Goal: Information Seeking & Learning: Learn about a topic

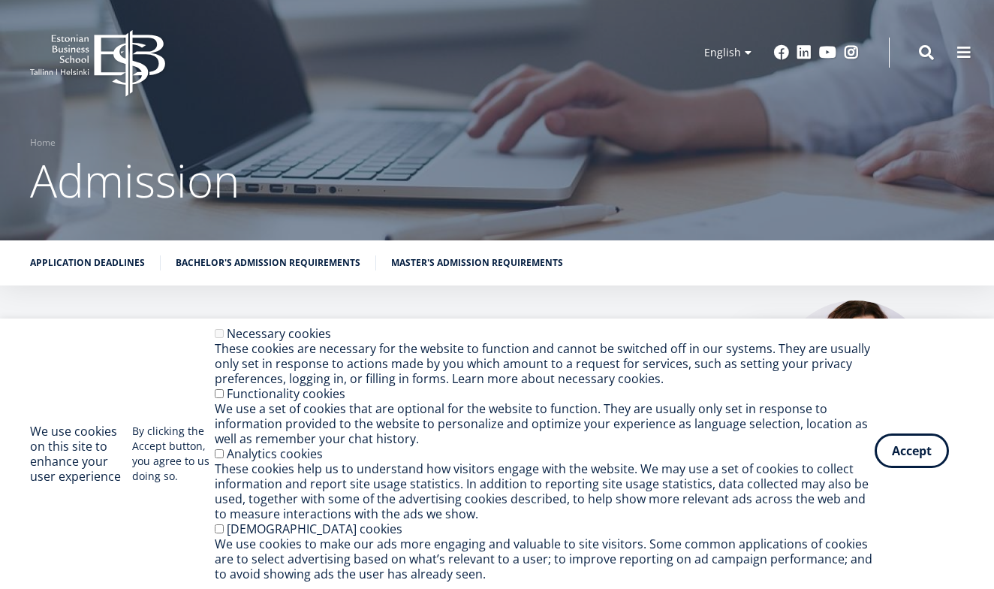
click at [915, 441] on button "Accept" at bounding box center [912, 450] width 74 height 35
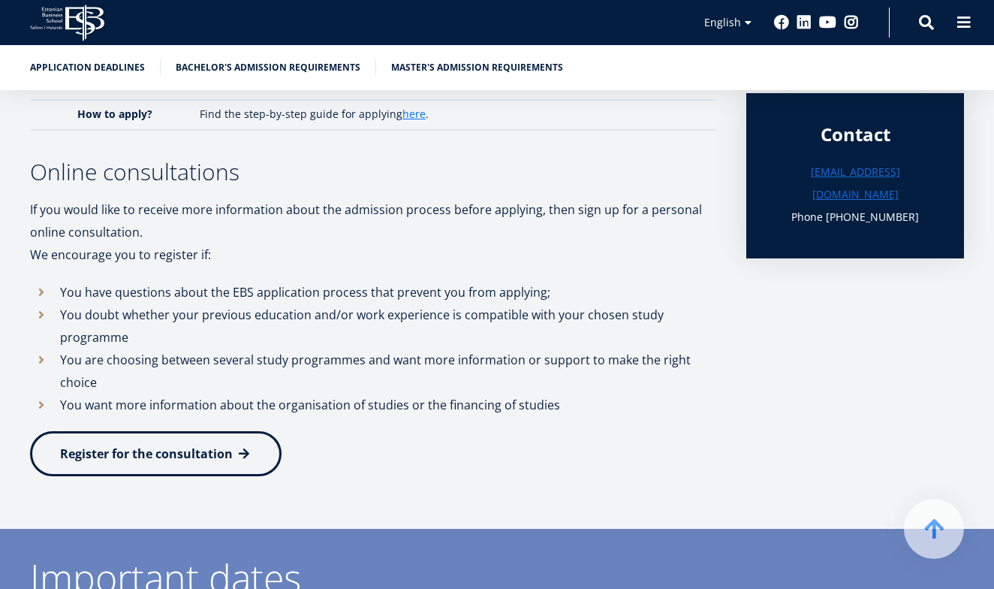
scroll to position [507, 0]
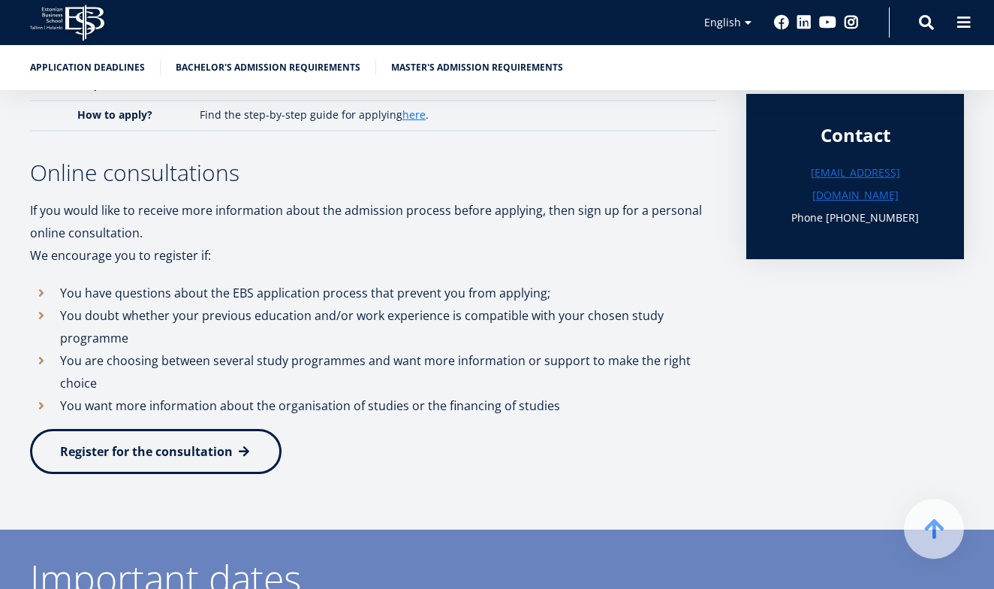
click at [170, 443] on span "Register for the consultation" at bounding box center [146, 451] width 173 height 17
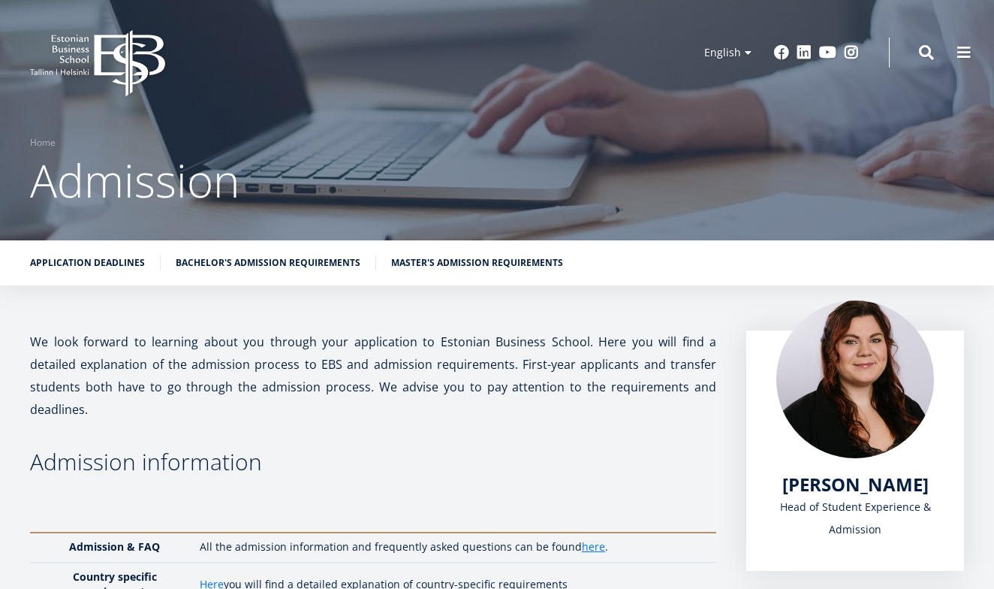
scroll to position [0, 0]
click at [444, 267] on link "Master's admission requirements" at bounding box center [477, 261] width 172 height 15
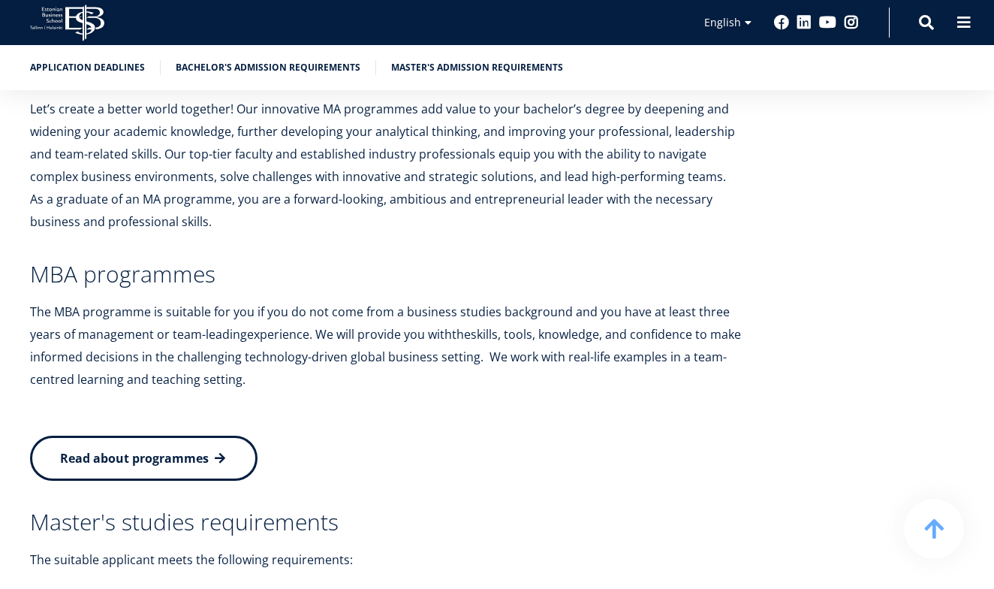
scroll to position [2952, 0]
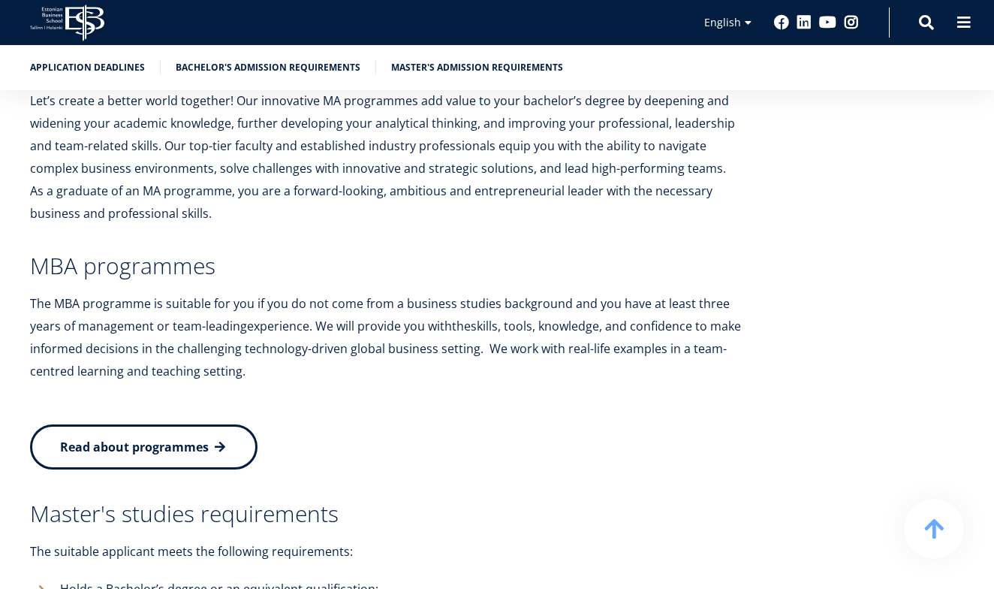
click at [214, 424] on link "Read about programmes" at bounding box center [144, 446] width 228 height 45
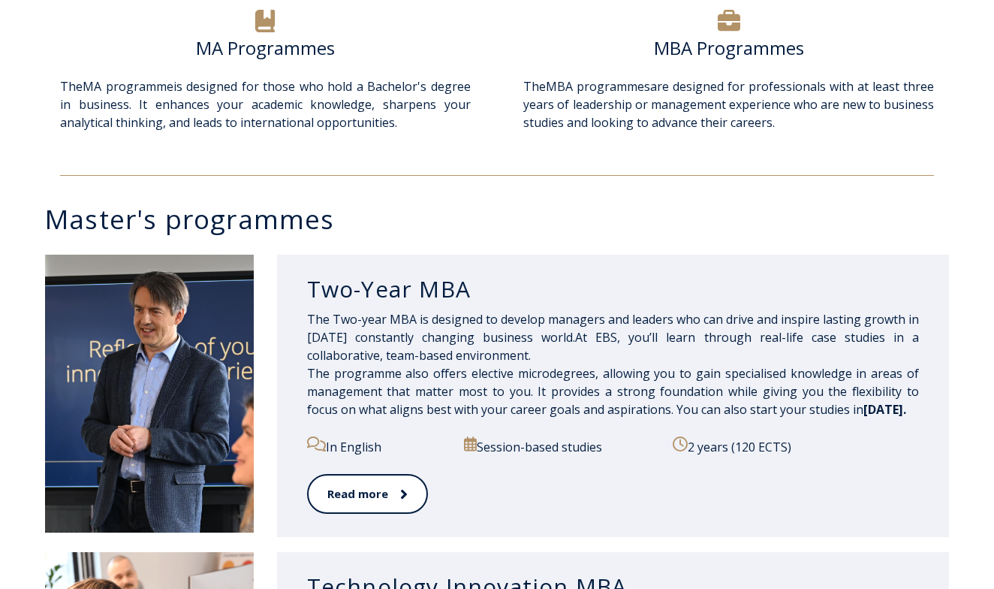
scroll to position [571, 0]
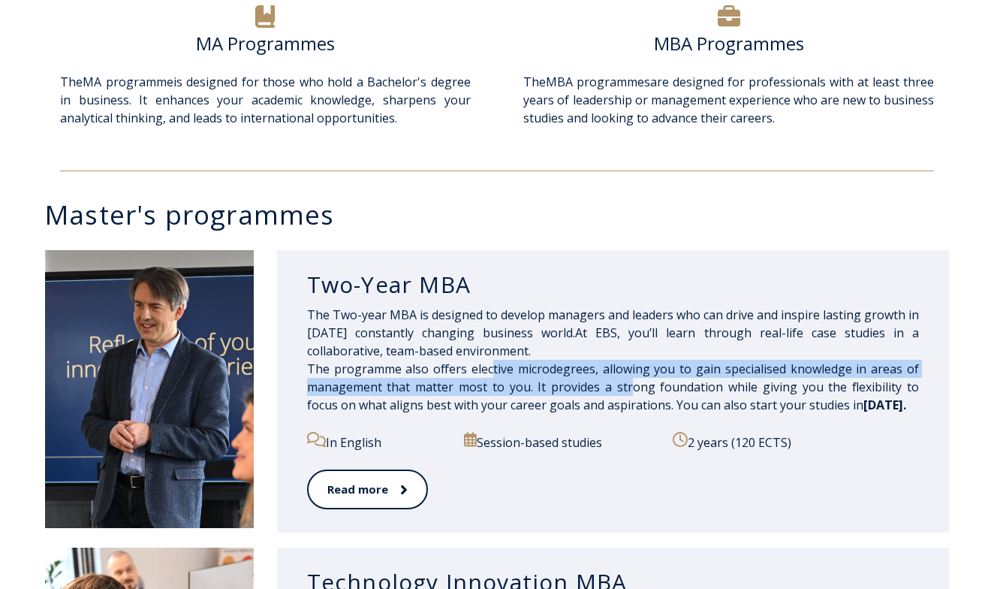
drag, startPoint x: 490, startPoint y: 369, endPoint x: 614, endPoint y: 390, distance: 126.4
click at [614, 390] on span "The Two-year MBA is designed to develop managers and leaders who can drive and …" at bounding box center [613, 359] width 612 height 107
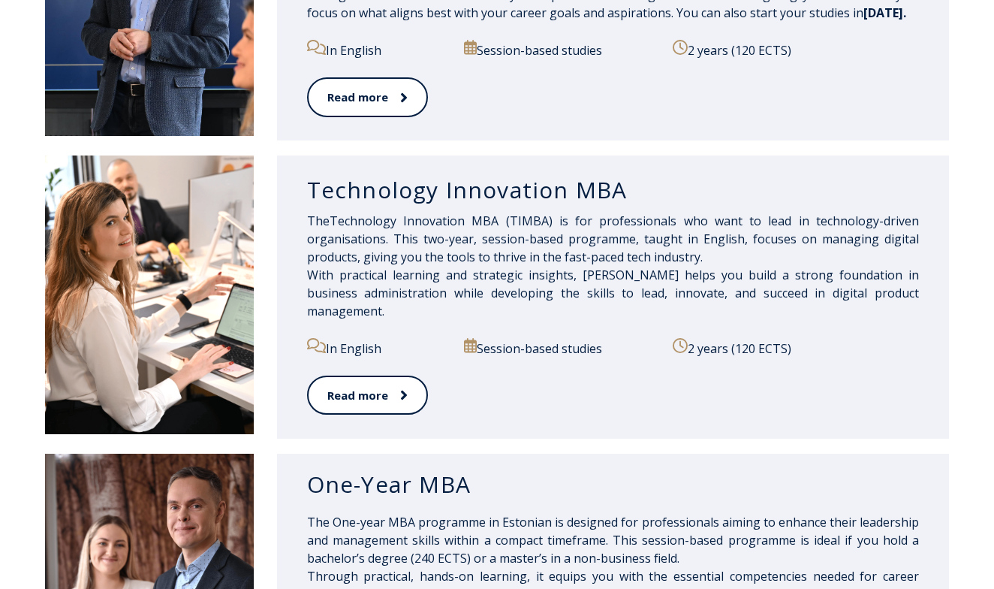
scroll to position [961, 0]
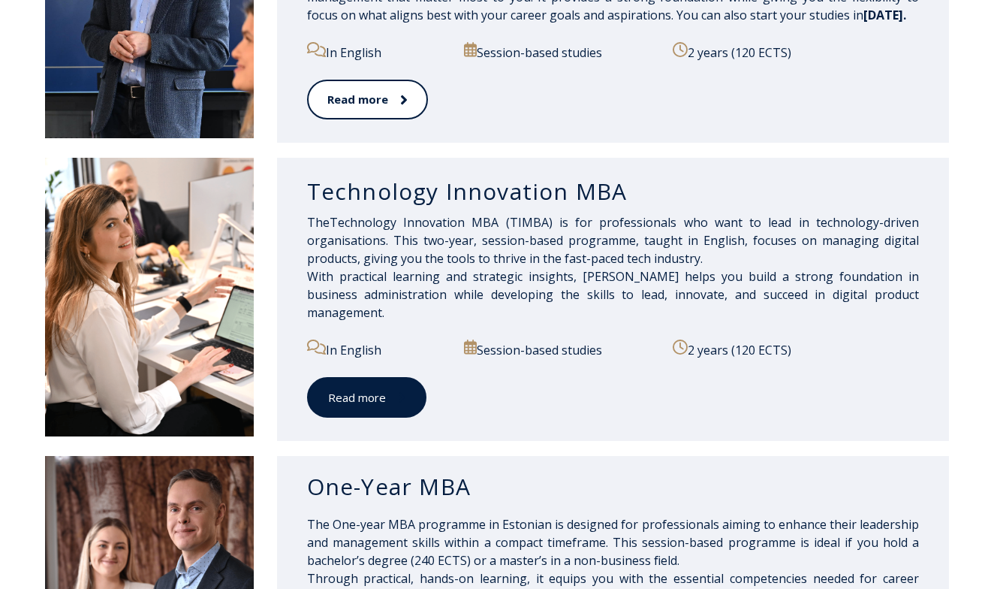
click at [383, 386] on link "Read more" at bounding box center [366, 397] width 119 height 41
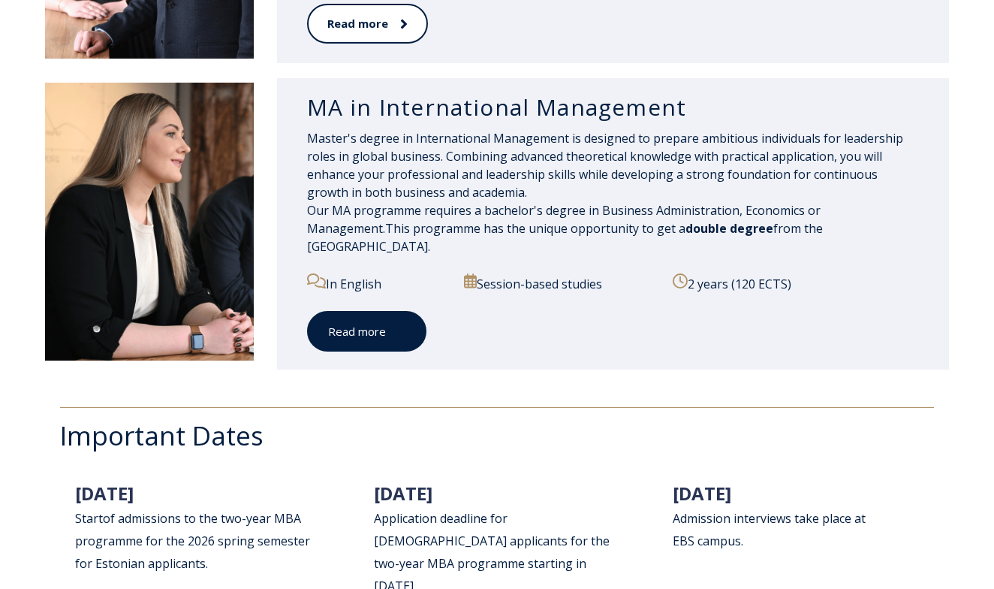
scroll to position [1629, 0]
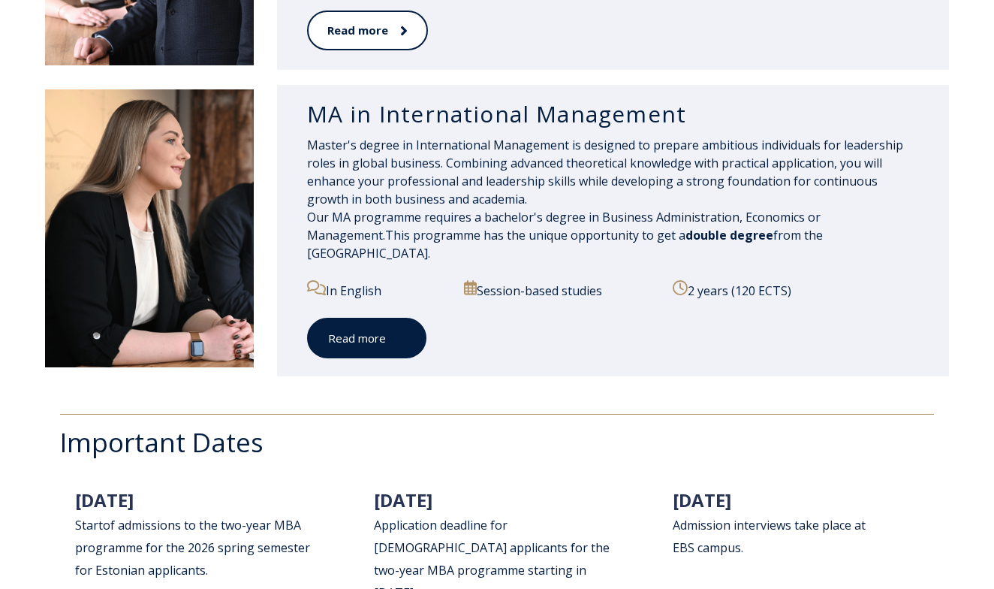
click at [391, 340] on span at bounding box center [396, 337] width 20 height 15
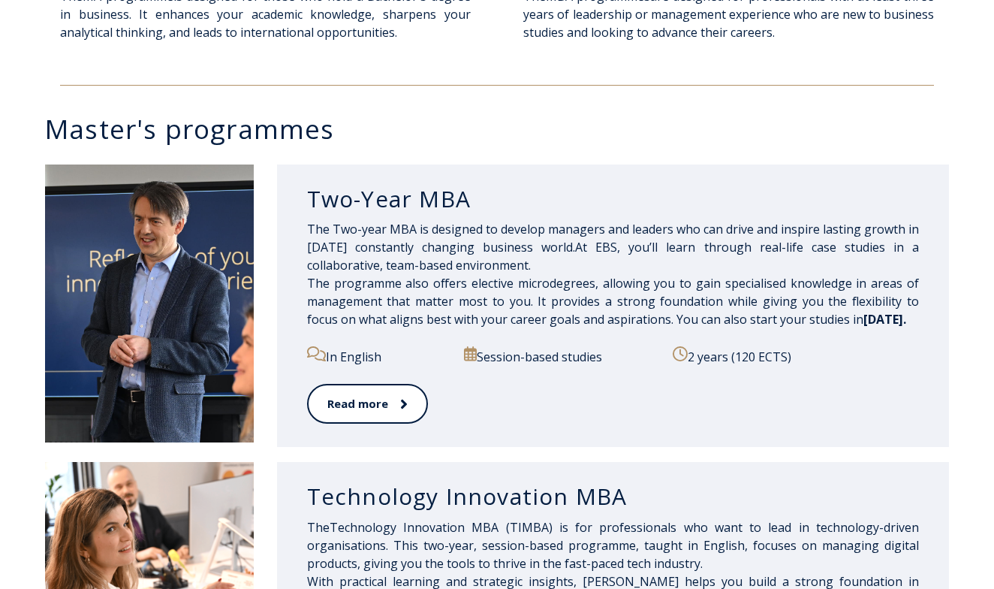
scroll to position [676, 0]
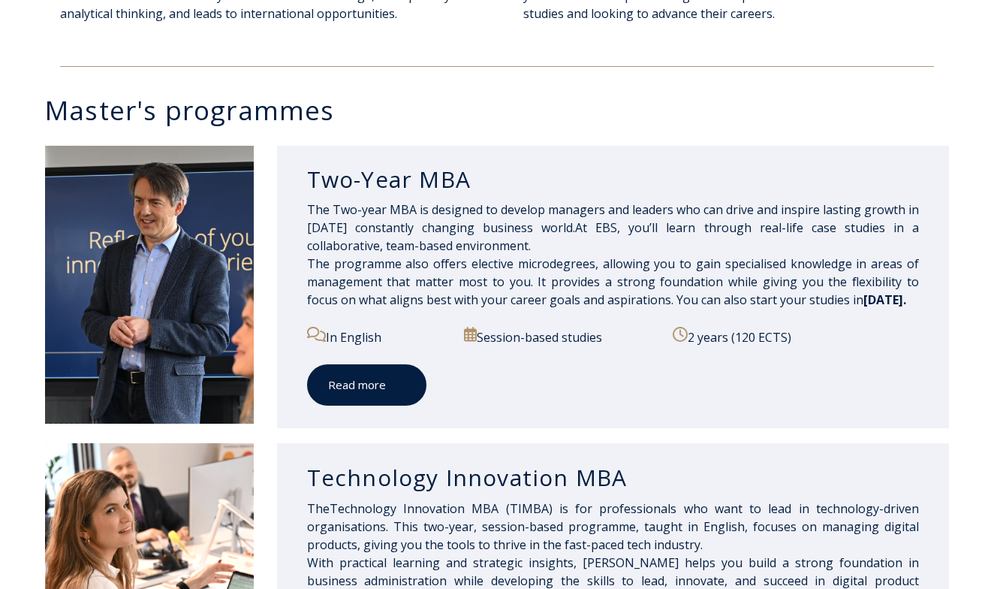
click at [383, 392] on link "Read more" at bounding box center [366, 384] width 119 height 41
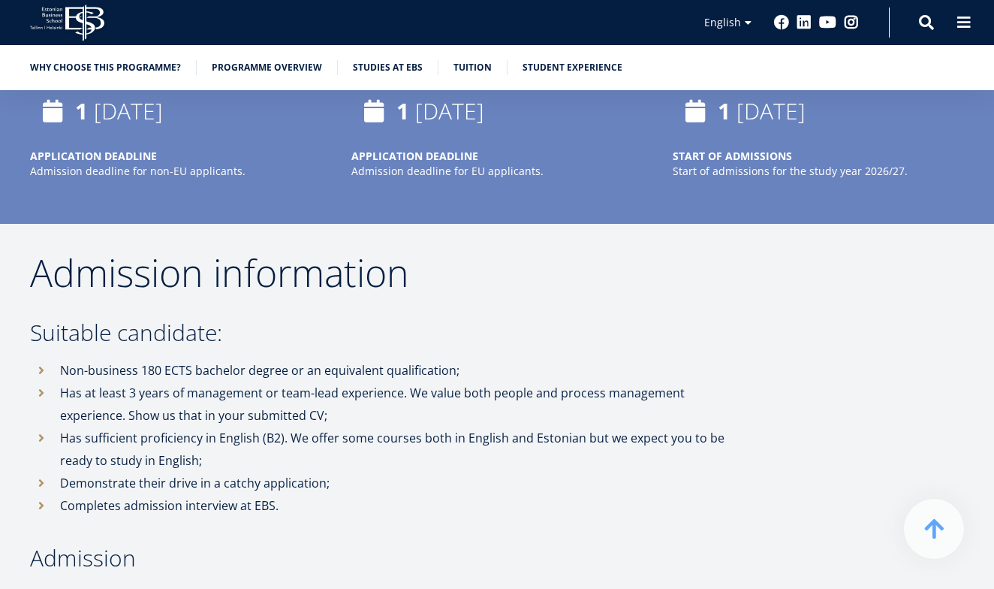
scroll to position [2952, 0]
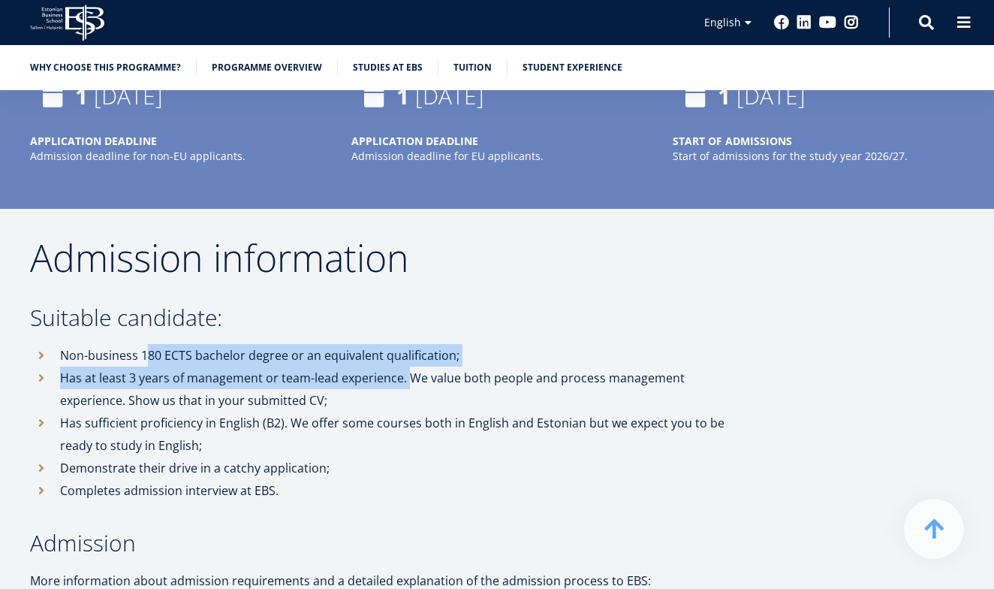
drag, startPoint x: 146, startPoint y: 340, endPoint x: 432, endPoint y: 378, distance: 289.3
click at [432, 378] on ul "Non-business 180 ECTS bachelor degree or an equivalent qualification; Has at le…" at bounding box center [386, 423] width 713 height 158
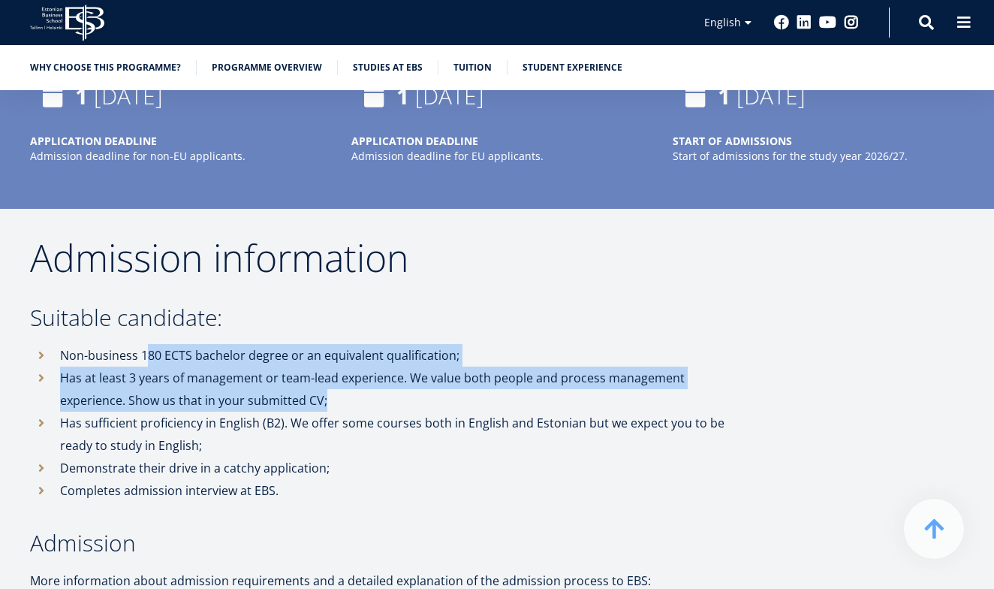
click at [432, 378] on li "Has at least 3 years of management or team-lead experience. We value both peopl…" at bounding box center [386, 388] width 713 height 45
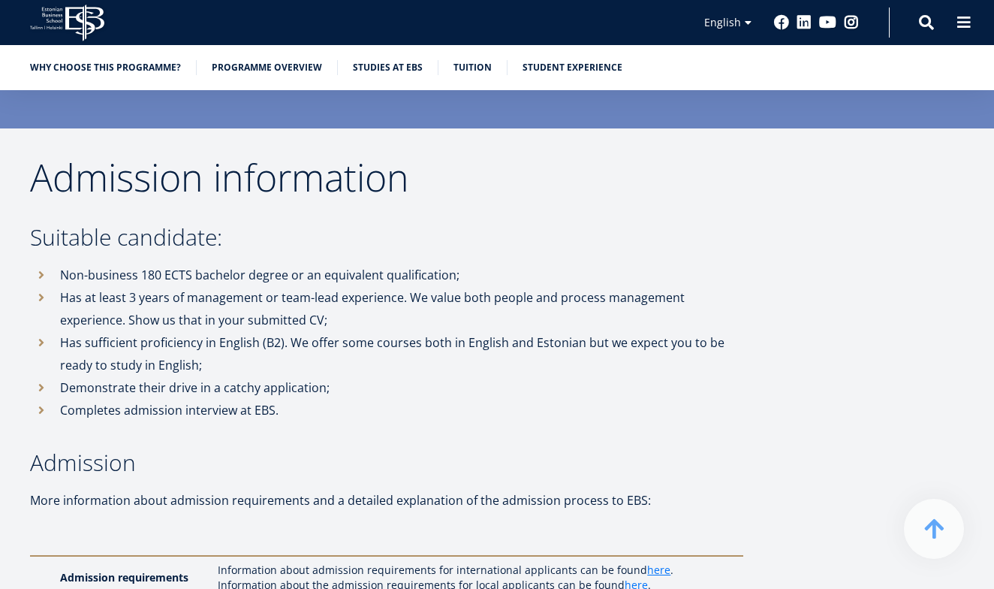
scroll to position [3033, 0]
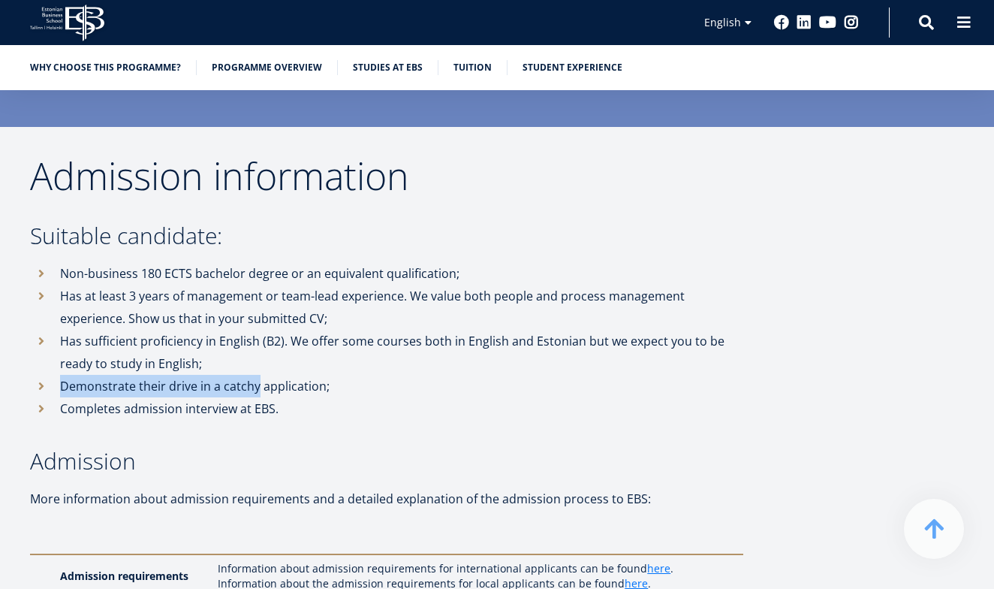
drag, startPoint x: 61, startPoint y: 369, endPoint x: 256, endPoint y: 370, distance: 195.2
click at [256, 375] on li "Demonstrate their drive in a catchy application;" at bounding box center [386, 386] width 713 height 23
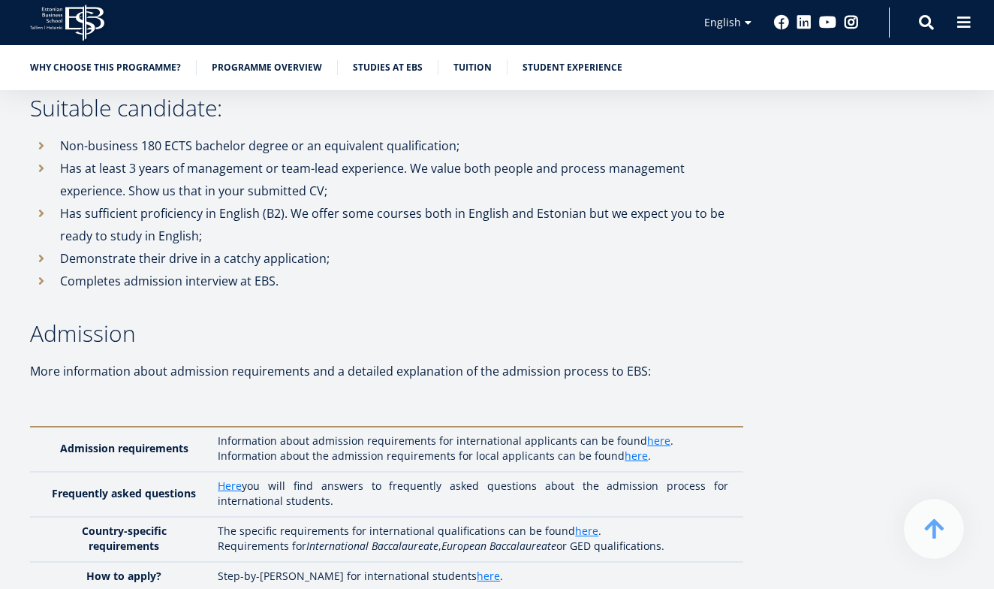
scroll to position [3180, 0]
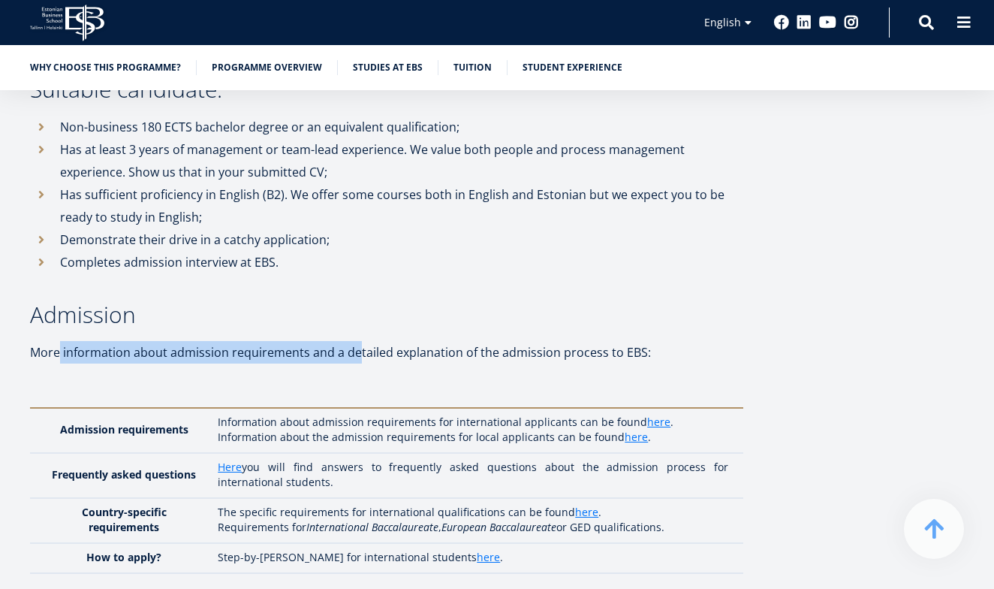
drag, startPoint x: 62, startPoint y: 333, endPoint x: 354, endPoint y: 340, distance: 292.2
click at [354, 341] on p "More information about admission requirements and a detailed explanation of the…" at bounding box center [386, 352] width 713 height 23
click at [354, 344] on p "More information about admission requirements and a detailed explanation of the…" at bounding box center [386, 352] width 713 height 23
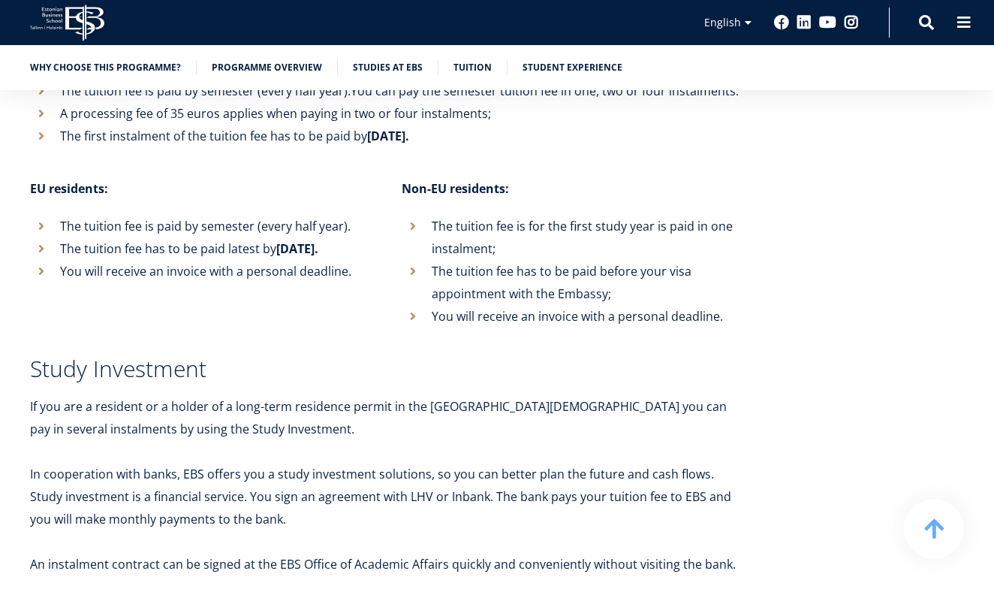
scroll to position [5069, 0]
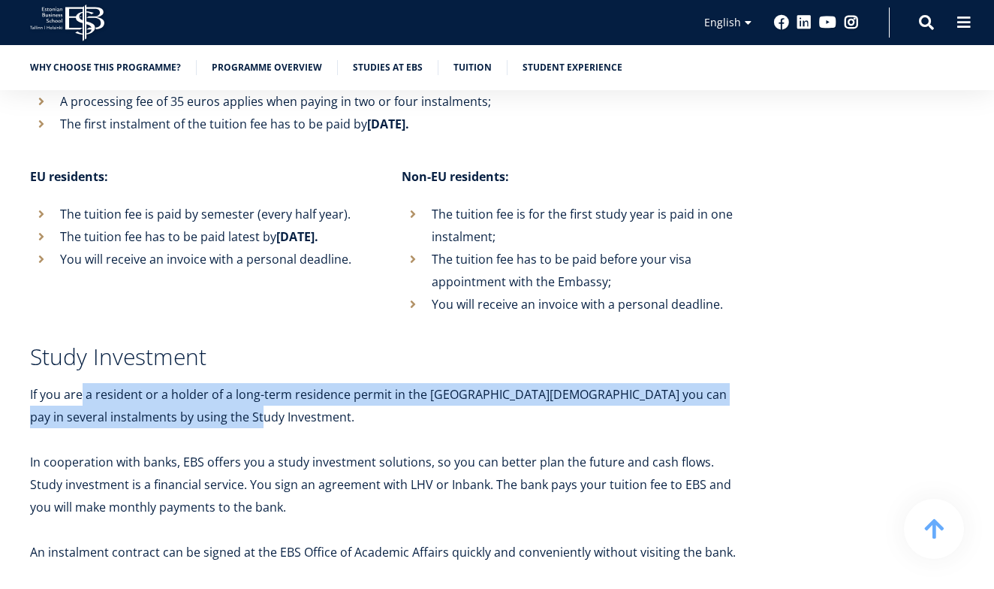
drag, startPoint x: 93, startPoint y: 372, endPoint x: 277, endPoint y: 389, distance: 184.7
click at [277, 389] on p "If you are a resident or a holder of a long-term residence permit in the [GEOGR…" at bounding box center [386, 405] width 713 height 45
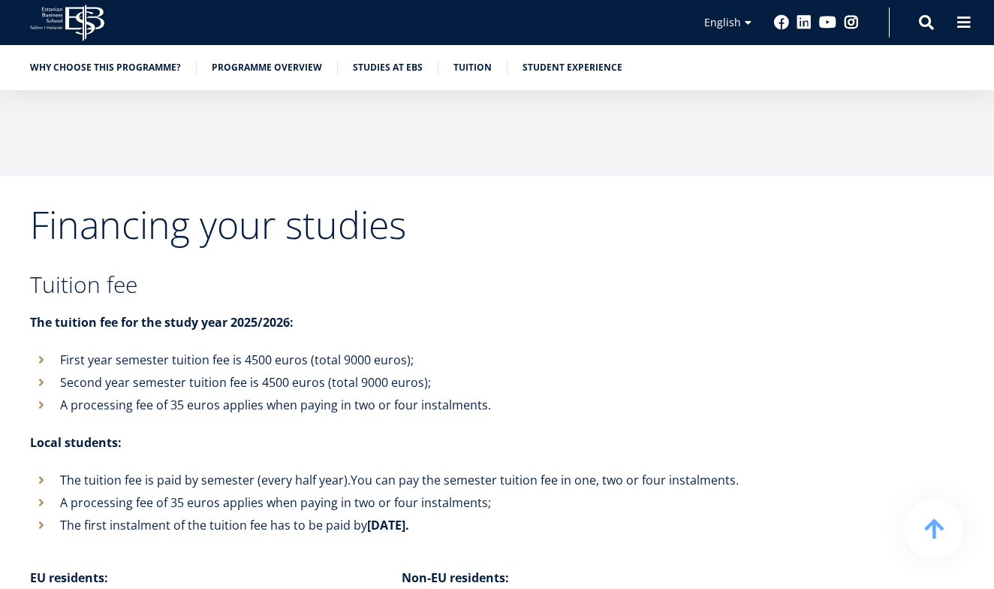
scroll to position [4641, 0]
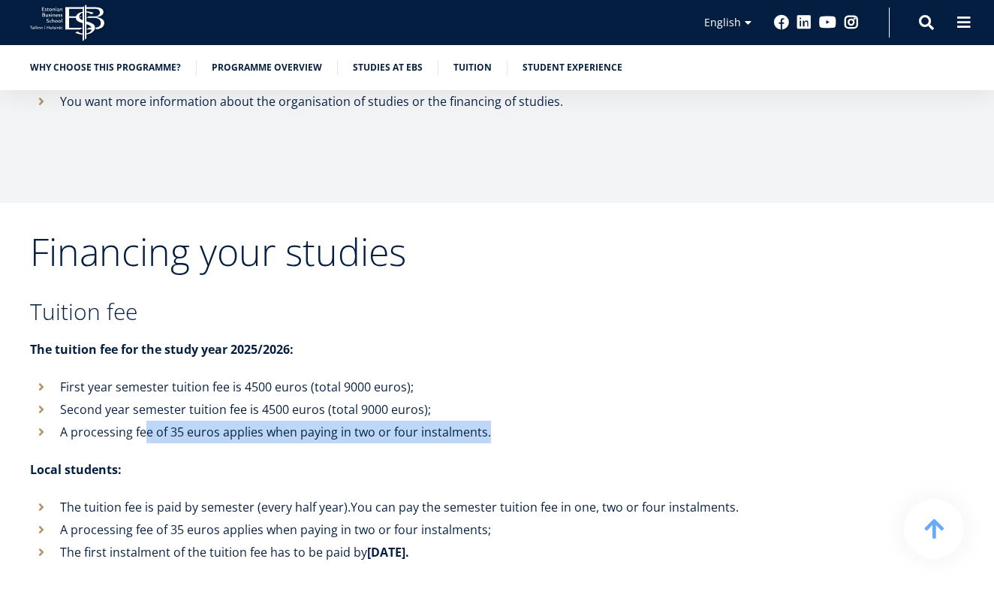
drag, startPoint x: 147, startPoint y: 420, endPoint x: 269, endPoint y: 426, distance: 121.7
click at [269, 426] on li "A processing fee of 35 euros applies when paying in two or four instalments." at bounding box center [386, 431] width 713 height 23
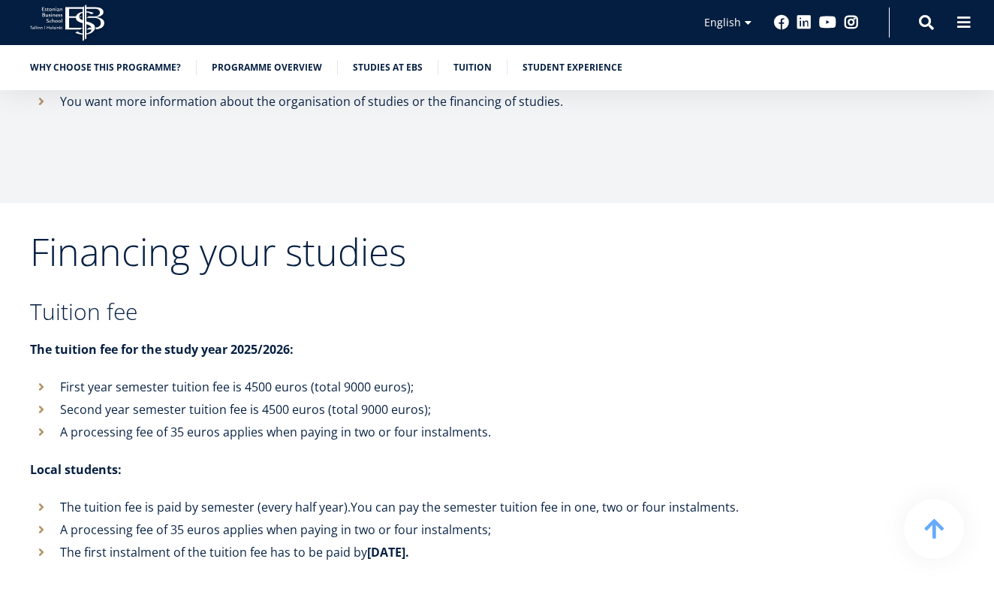
click at [256, 420] on li "A processing fee of 35 euros applies when paying in two or four instalments." at bounding box center [386, 431] width 713 height 23
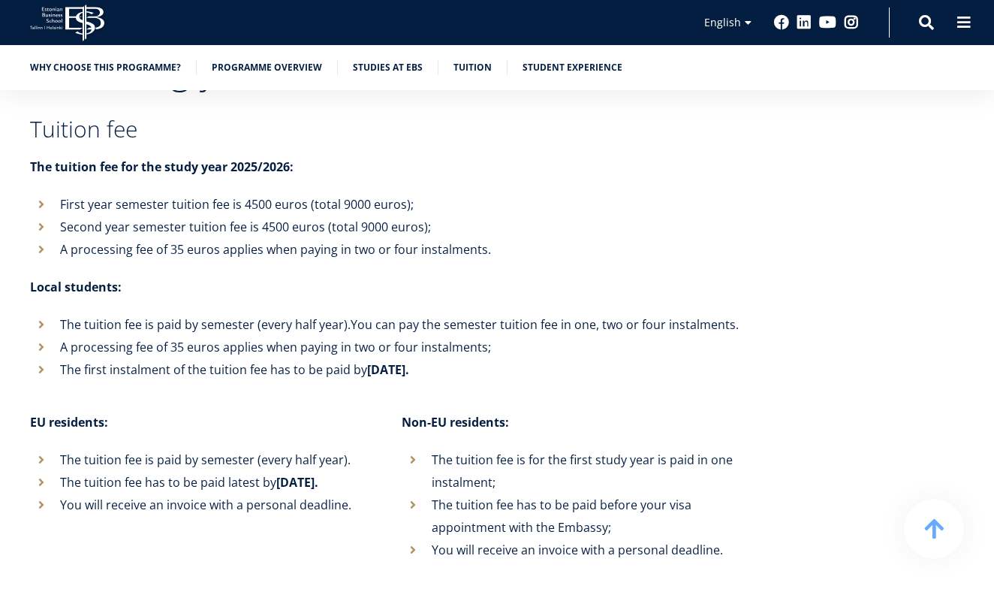
scroll to position [4825, 0]
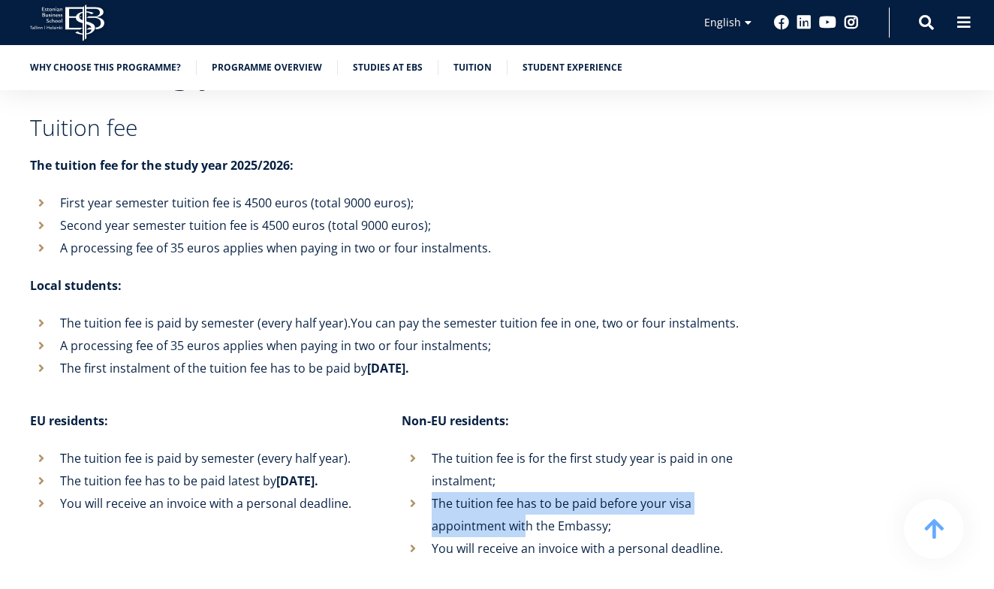
drag, startPoint x: 430, startPoint y: 485, endPoint x: 524, endPoint y: 500, distance: 95.0
click at [524, 500] on li "The tuition fee has to be paid before your visa appointment with the Embassy;" at bounding box center [573, 514] width 342 height 45
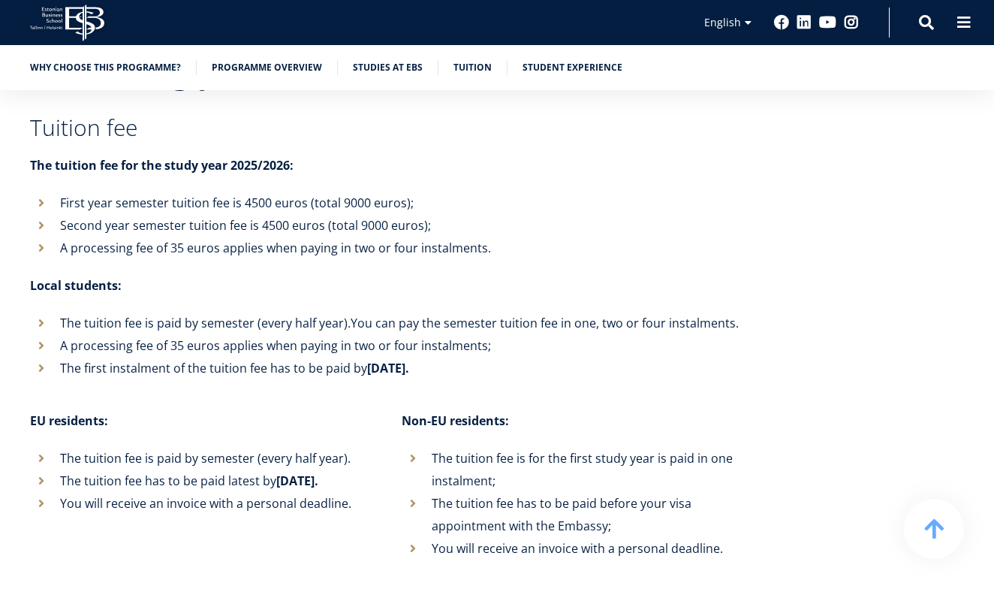
click at [499, 537] on li "You will receive an invoice with a personal deadline." at bounding box center [573, 548] width 342 height 23
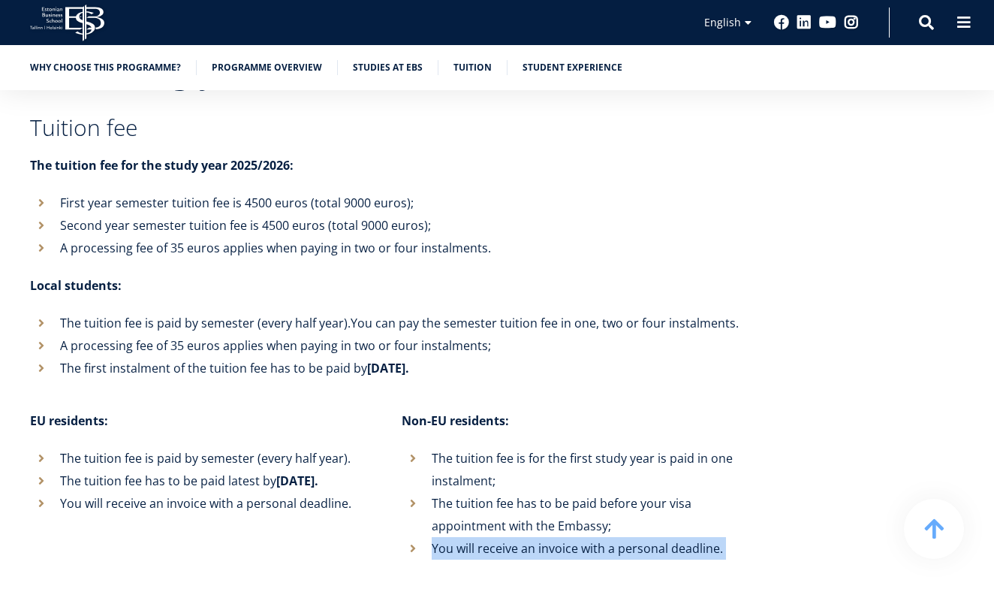
click at [499, 537] on li "You will receive an invoice with a personal deadline." at bounding box center [573, 548] width 342 height 23
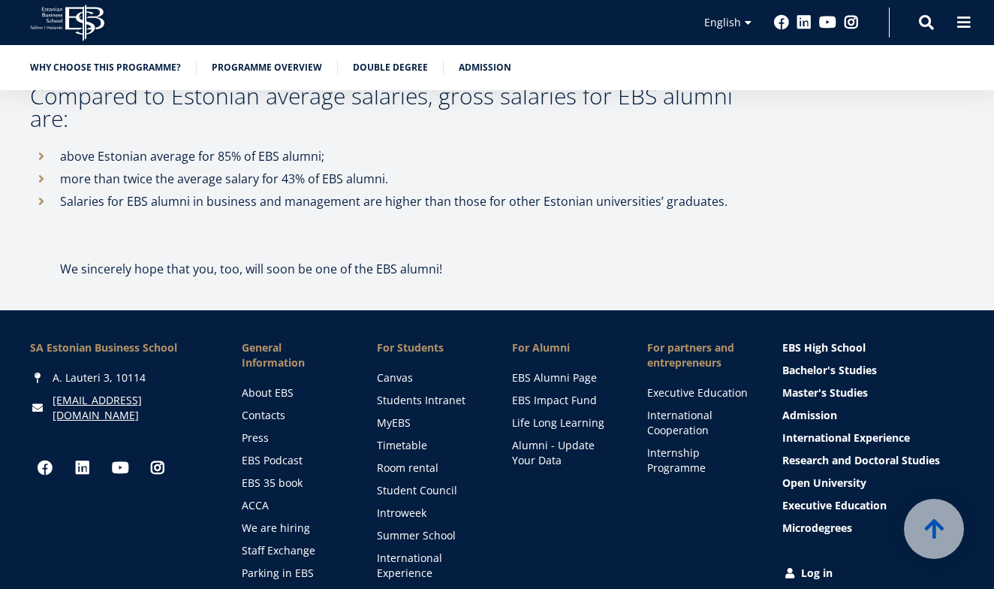
scroll to position [8394, 0]
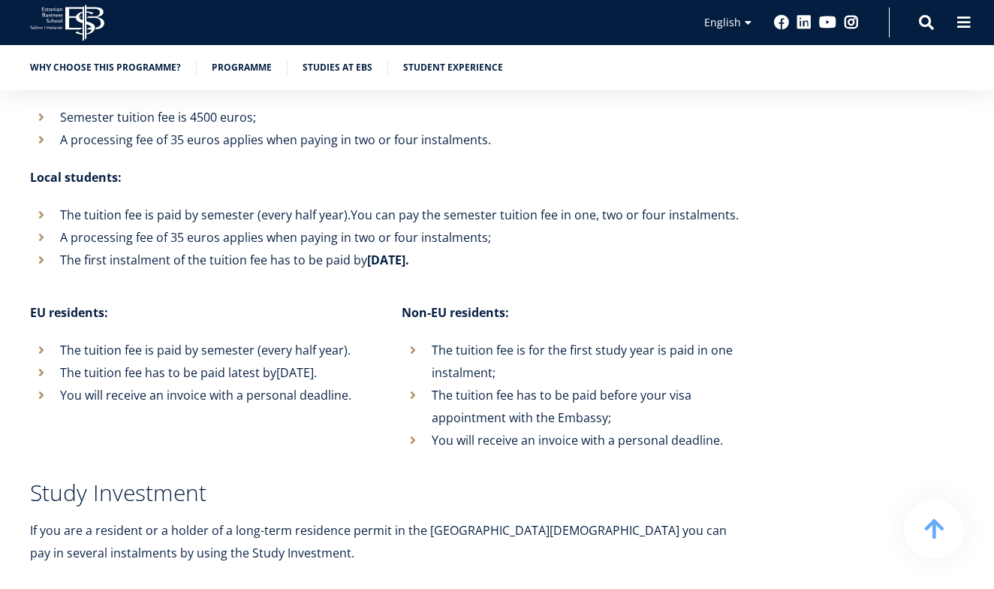
scroll to position [5407, 0]
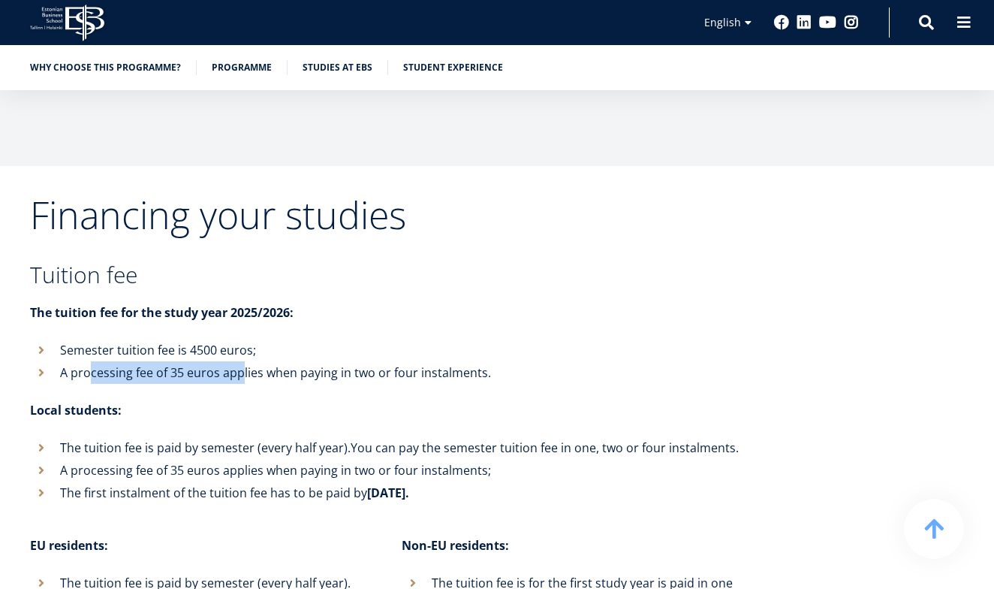
drag, startPoint x: 93, startPoint y: 333, endPoint x: 240, endPoint y: 331, distance: 147.2
click at [240, 361] on li "A processing fee of 35 euros applies when paying in two or four instalments." at bounding box center [386, 372] width 713 height 23
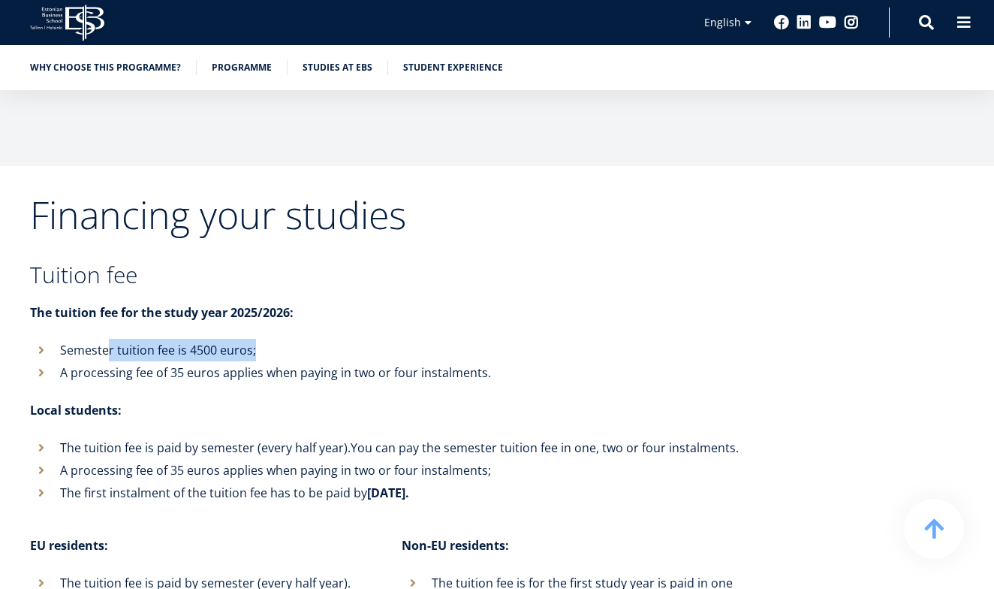
drag, startPoint x: 105, startPoint y: 312, endPoint x: 254, endPoint y: 312, distance: 148.7
click at [254, 339] on li "Semester tuition fee is 4500 euros;" at bounding box center [386, 350] width 713 height 23
click at [203, 339] on li "Semester tuition fee is 4500 euros;" at bounding box center [386, 350] width 713 height 23
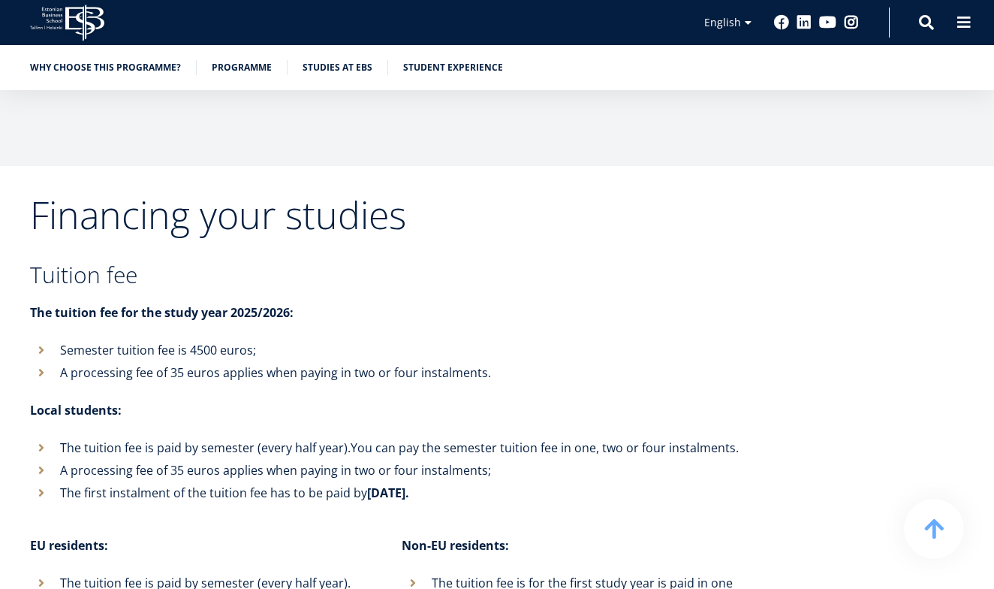
click at [203, 339] on li "Semester tuition fee is 4500 euros;" at bounding box center [386, 350] width 713 height 23
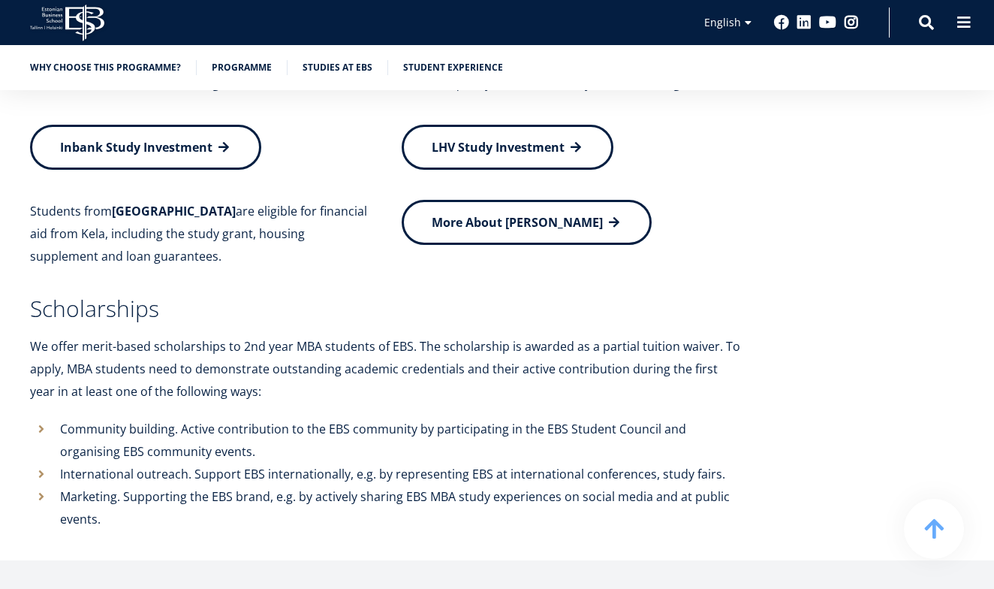
scroll to position [6250, 0]
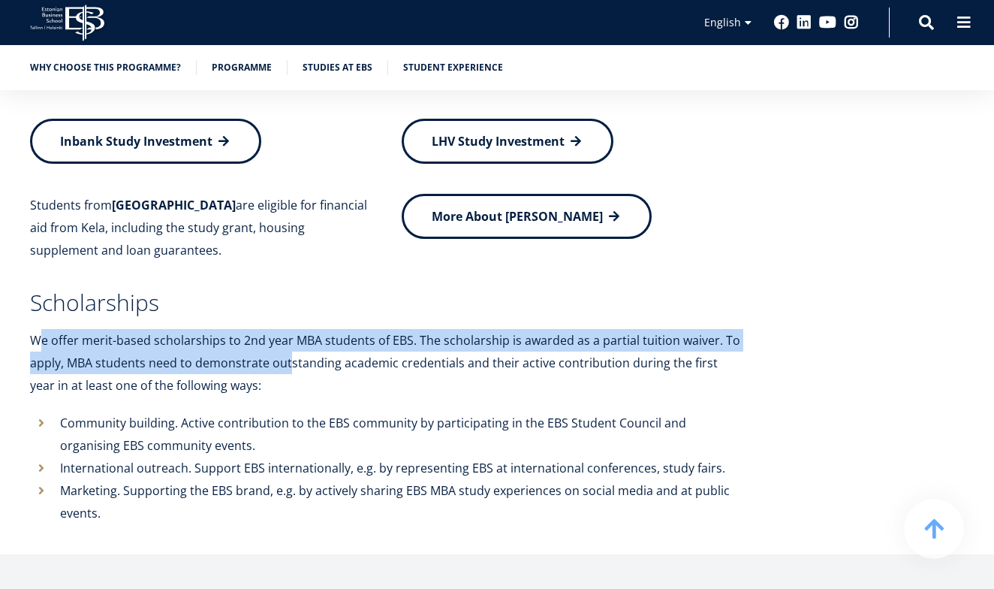
drag, startPoint x: 43, startPoint y: 306, endPoint x: 290, endPoint y: 313, distance: 247.1
click at [290, 329] on p "We offer merit-based scholarships to 2nd year MBA students of EBS. The scholars…" at bounding box center [386, 363] width 713 height 68
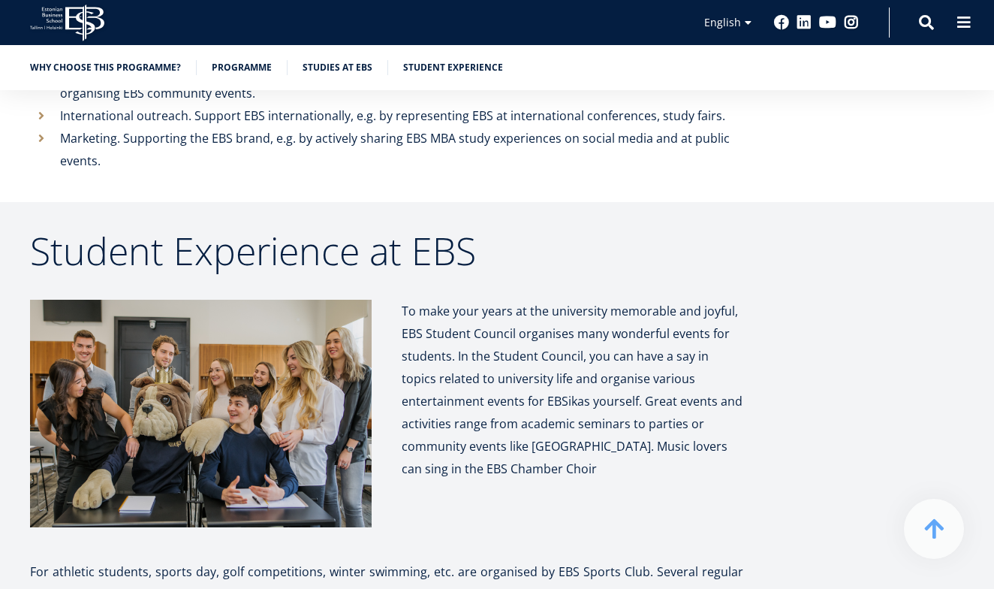
scroll to position [6603, 0]
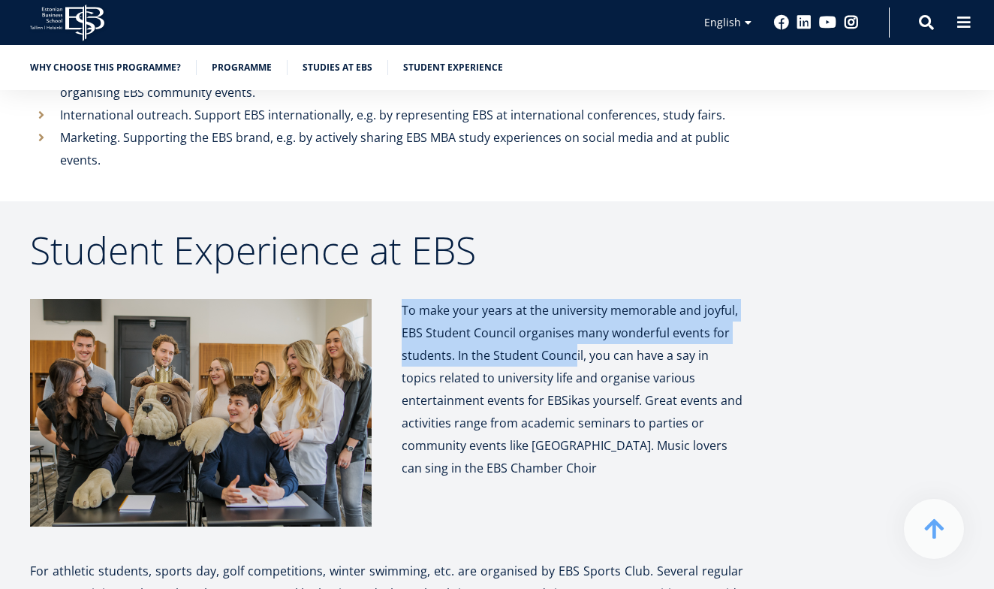
drag, startPoint x: 400, startPoint y: 279, endPoint x: 570, endPoint y: 322, distance: 175.2
click at [570, 322] on div "To make your years at the university memorable and joyful, EBS Student Council …" at bounding box center [558, 414] width 372 height 231
click at [570, 322] on span "To make your years at the university memorable and joyful, EBS Student Council …" at bounding box center [572, 389] width 341 height 174
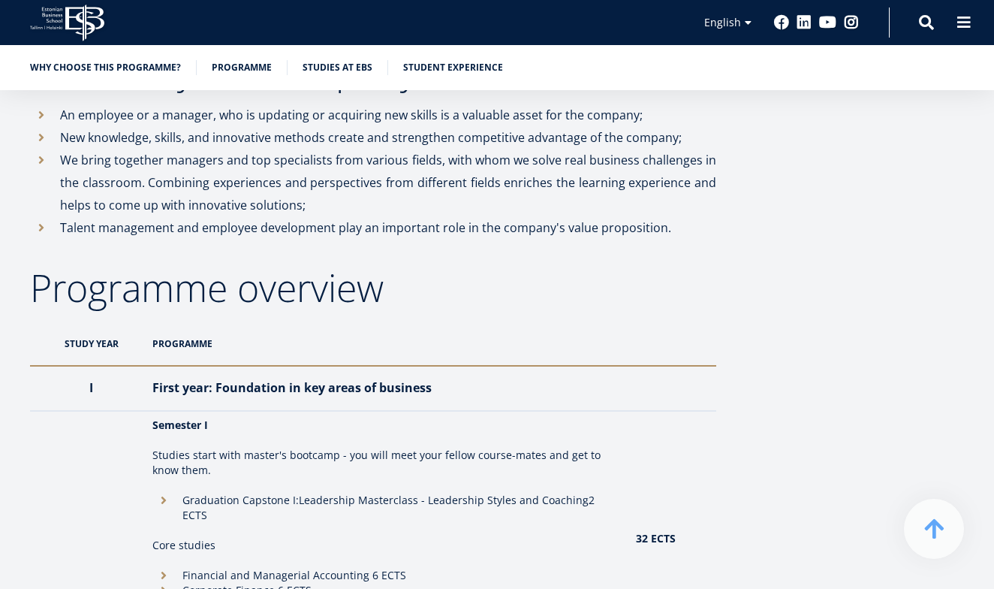
scroll to position [1116, 0]
